Goal: Communication & Community: Connect with others

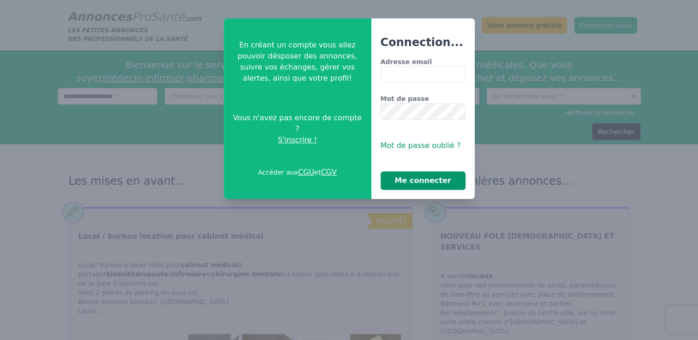
type input "**********"
click at [416, 178] on button "Me connecter" at bounding box center [422, 181] width 85 height 18
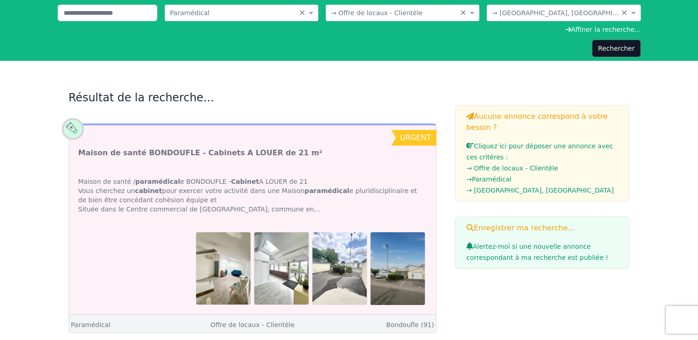
scroll to position [46, 0]
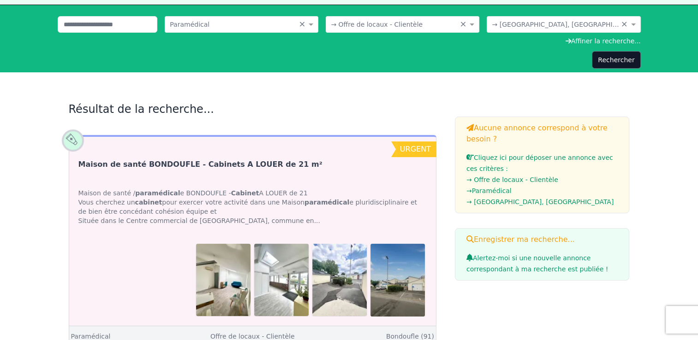
click at [234, 163] on link "Maison de santé BONDOUFLE - Cabinets A LOUER de 21 m²" at bounding box center [200, 164] width 244 height 11
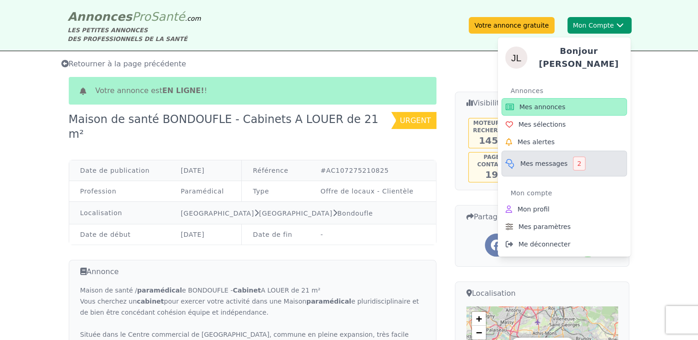
click at [548, 161] on span "Mes messages" at bounding box center [543, 163] width 47 height 9
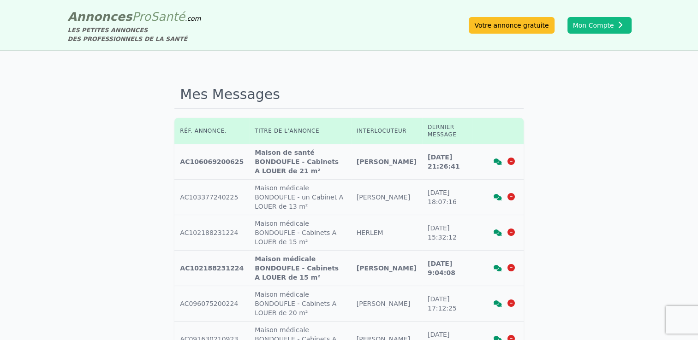
click at [337, 152] on td "Titre annonce : Maison de santé BONDOUFLE - Cabinets A LOUER de 21 m²" at bounding box center [299, 161] width 101 height 35
click at [321, 152] on td "Titre annonce : Maison de santé BONDOUFLE - Cabinets A LOUER de 21 m²" at bounding box center [299, 161] width 101 height 35
click at [498, 159] on icon at bounding box center [497, 162] width 8 height 6
